Goal: Task Accomplishment & Management: Complete application form

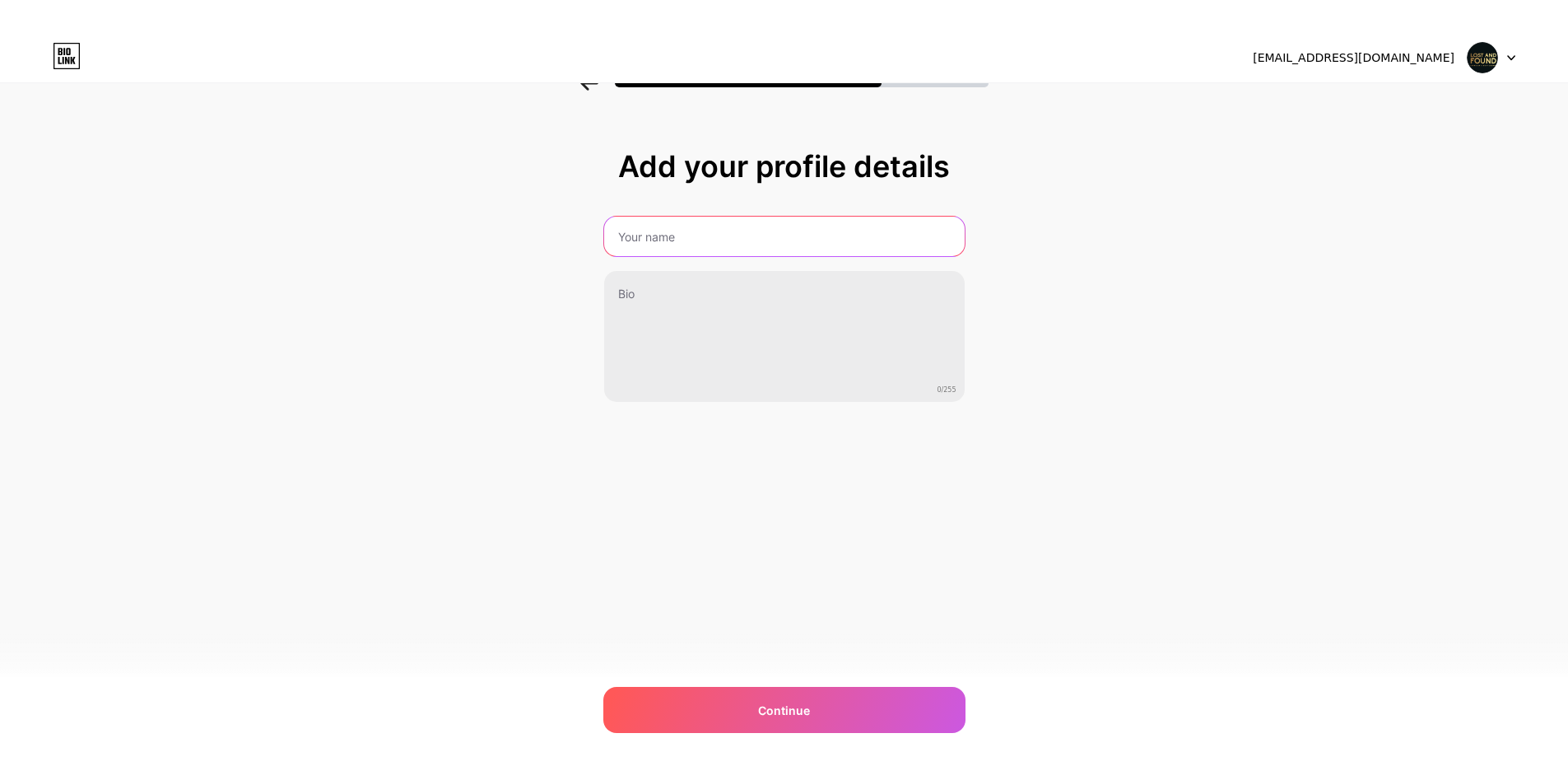
click at [656, 226] on input "text" at bounding box center [784, 237] width 360 height 40
type input "DD Surrey Roofing"
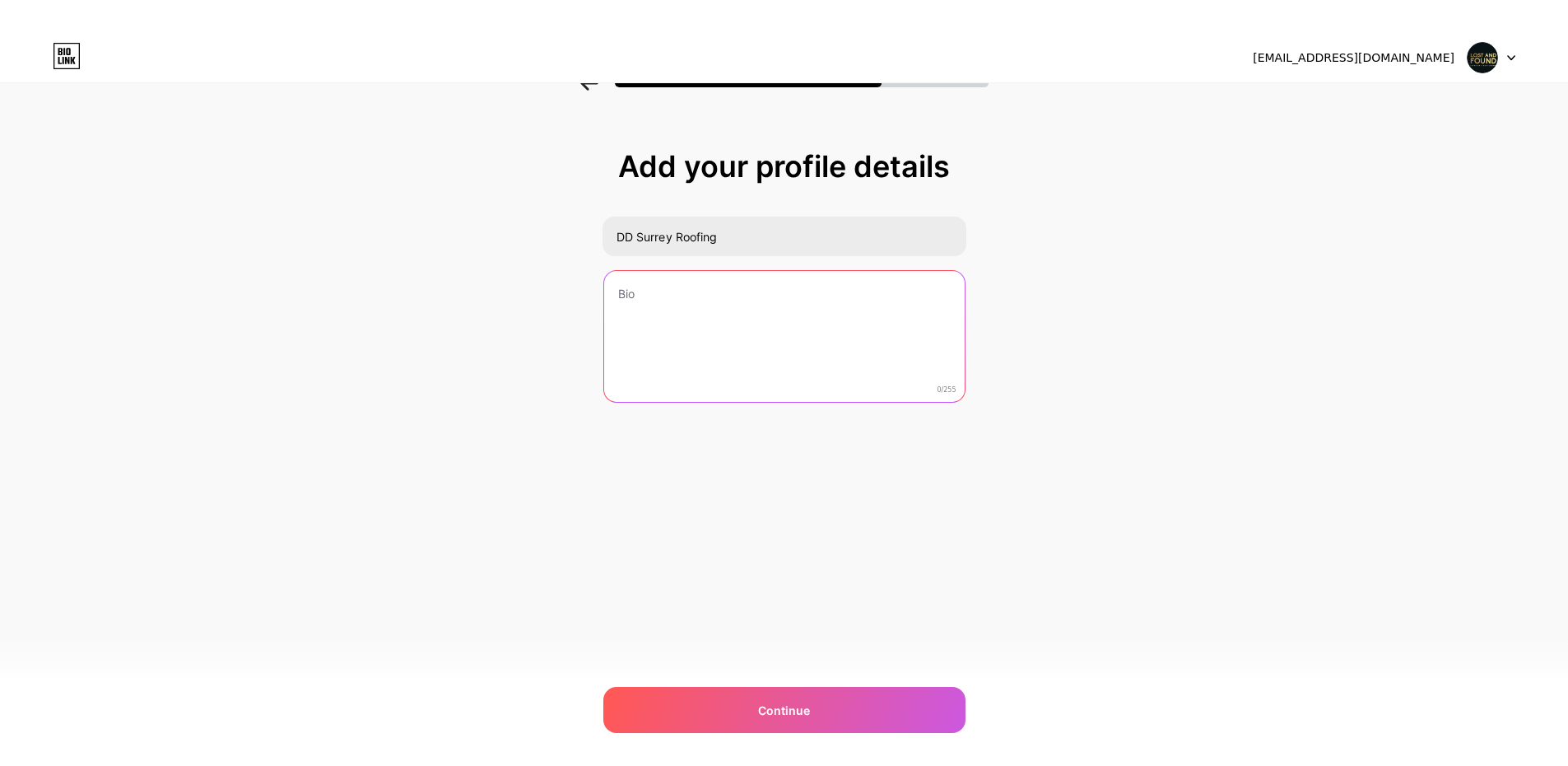
click at [663, 296] on textarea at bounding box center [784, 336] width 360 height 132
click at [738, 320] on textarea at bounding box center [784, 336] width 364 height 134
paste textarea "DD Surrey Roofing is a trusted roofing company based in [GEOGRAPHIC_DATA], prou…"
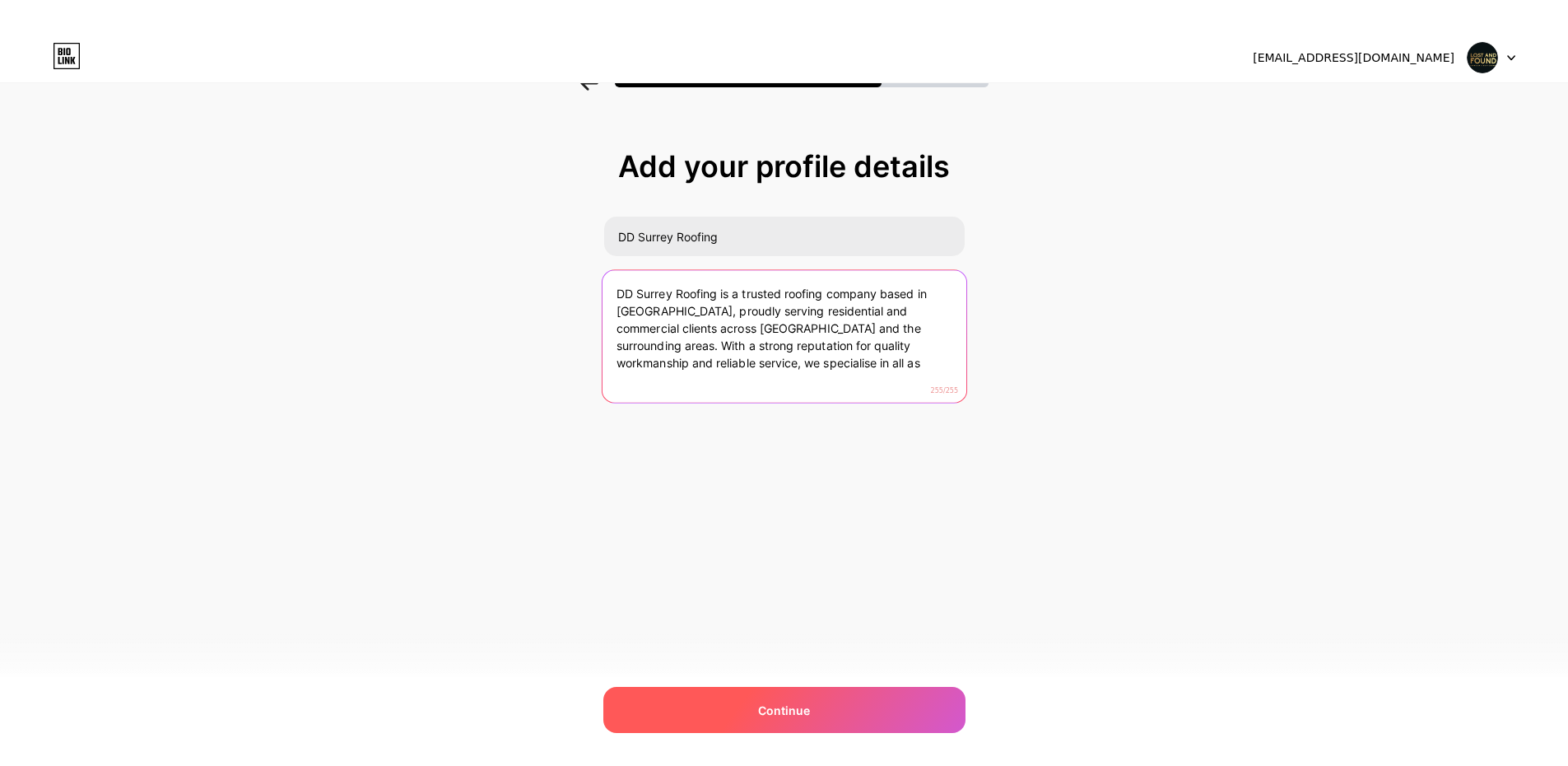
type textarea "DD Surrey Roofing is a trusted roofing company based in [GEOGRAPHIC_DATA], prou…"
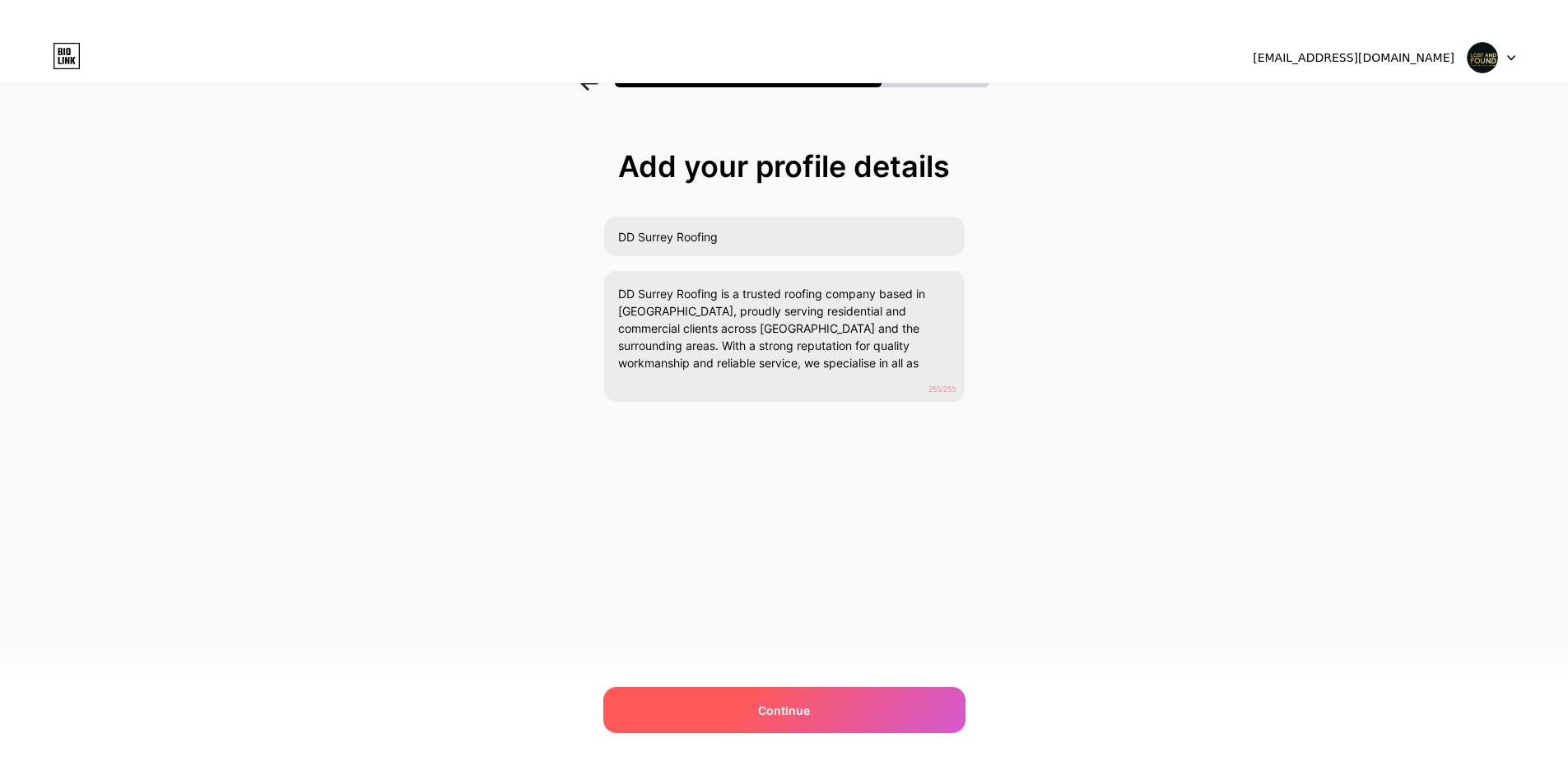
click at [747, 715] on div "Continue" at bounding box center [785, 709] width 362 height 46
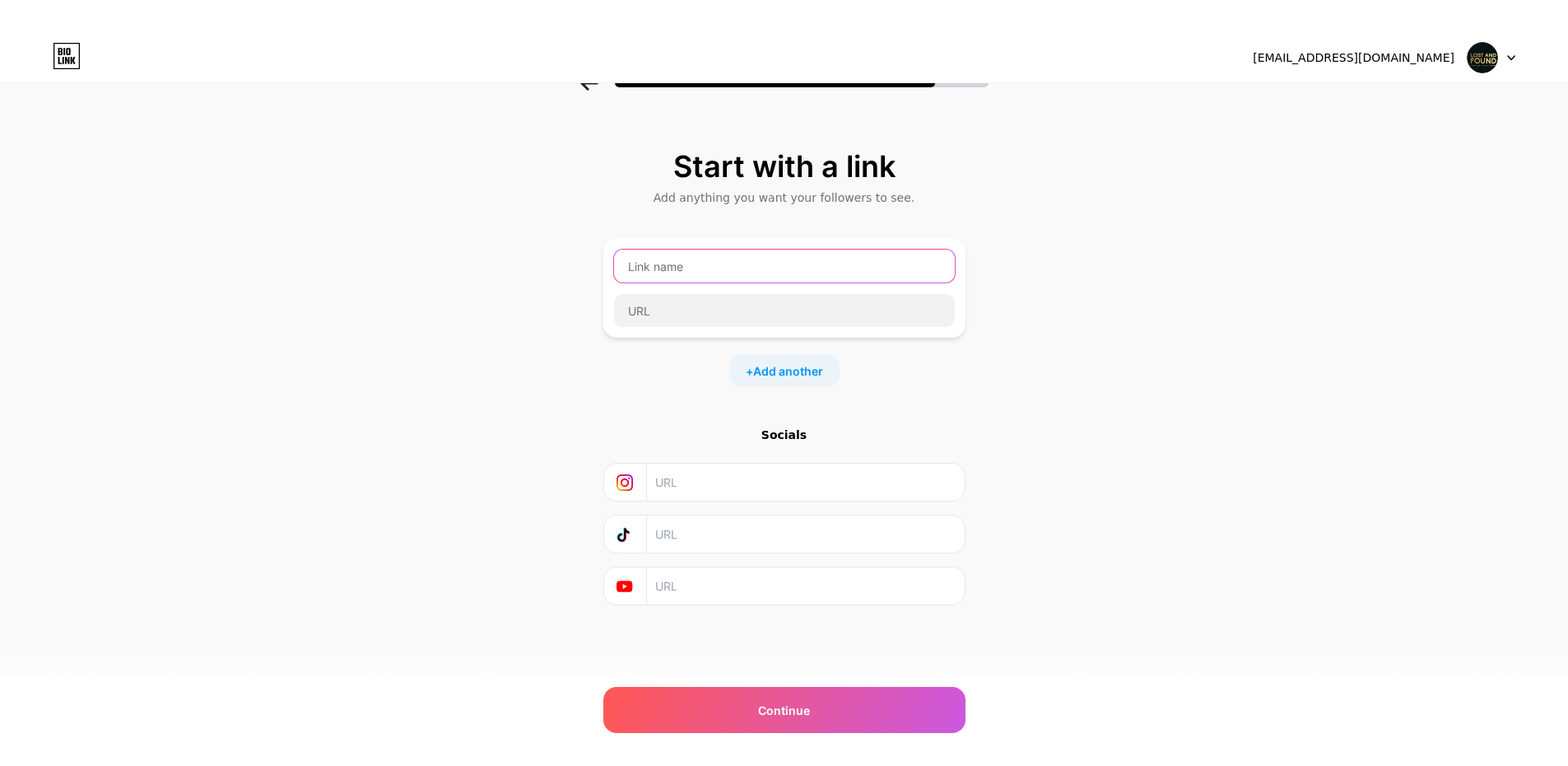
click at [748, 262] on input "text" at bounding box center [784, 266] width 341 height 33
click at [1511, 54] on div at bounding box center [1491, 58] width 48 height 30
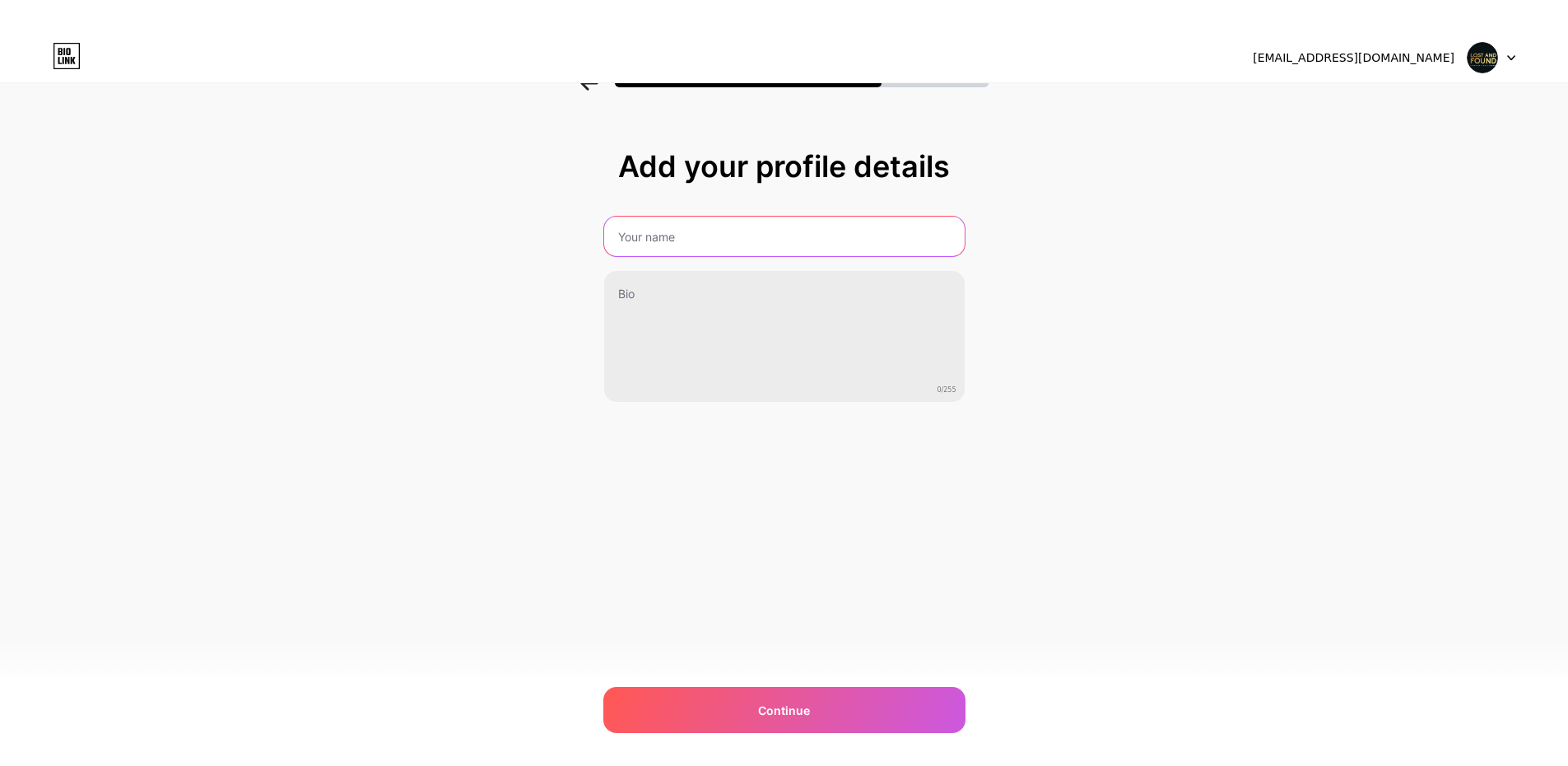
click at [741, 244] on input "text" at bounding box center [784, 237] width 360 height 40
type input "DD Surrey Roofing"
click at [566, 287] on div "Add your profile details DD Surrey Roofing 0/255 Continue Error" at bounding box center [784, 296] width 1568 height 376
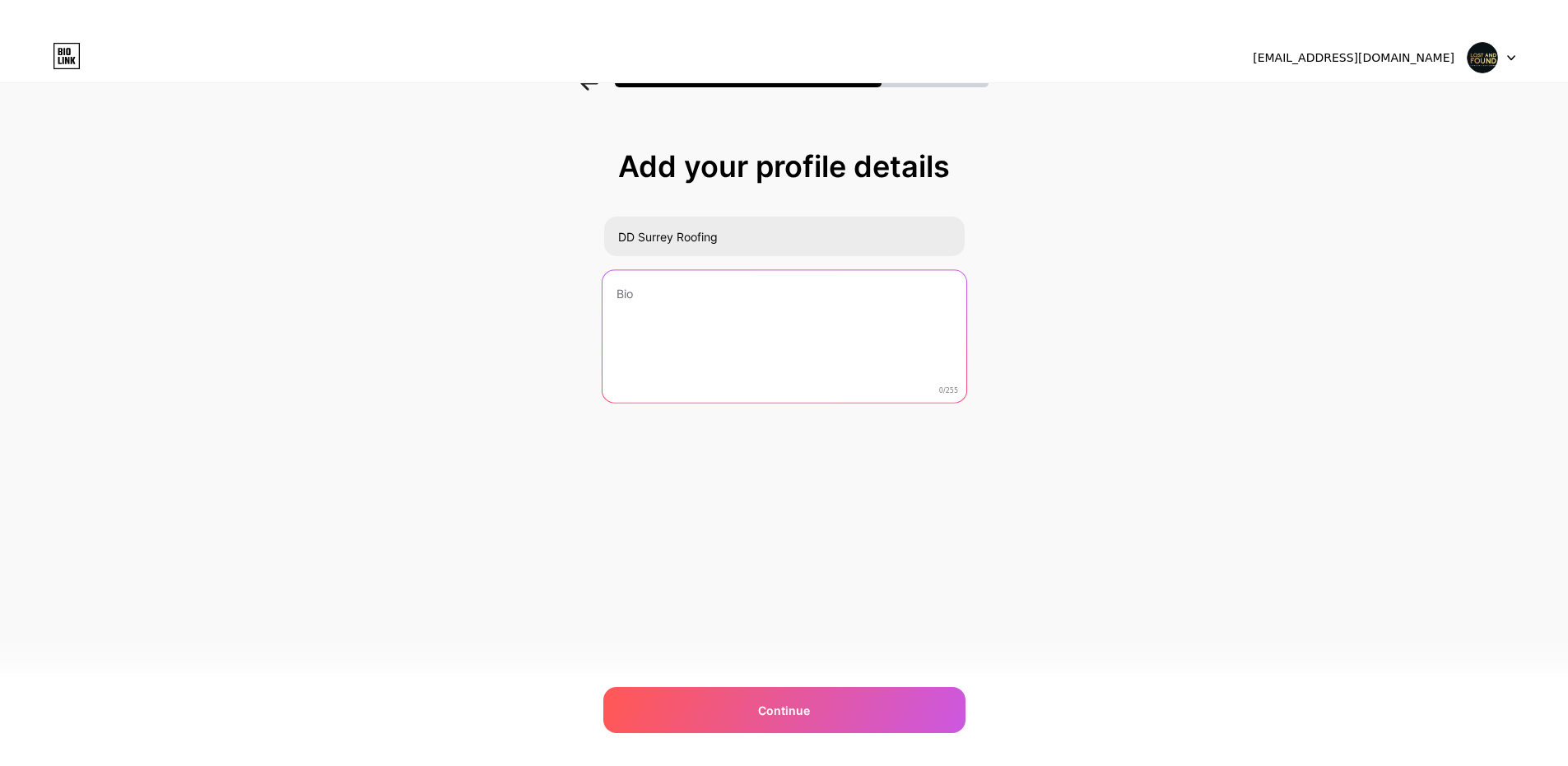
click at [618, 293] on textarea at bounding box center [784, 336] width 364 height 134
